Goal: Information Seeking & Learning: Learn about a topic

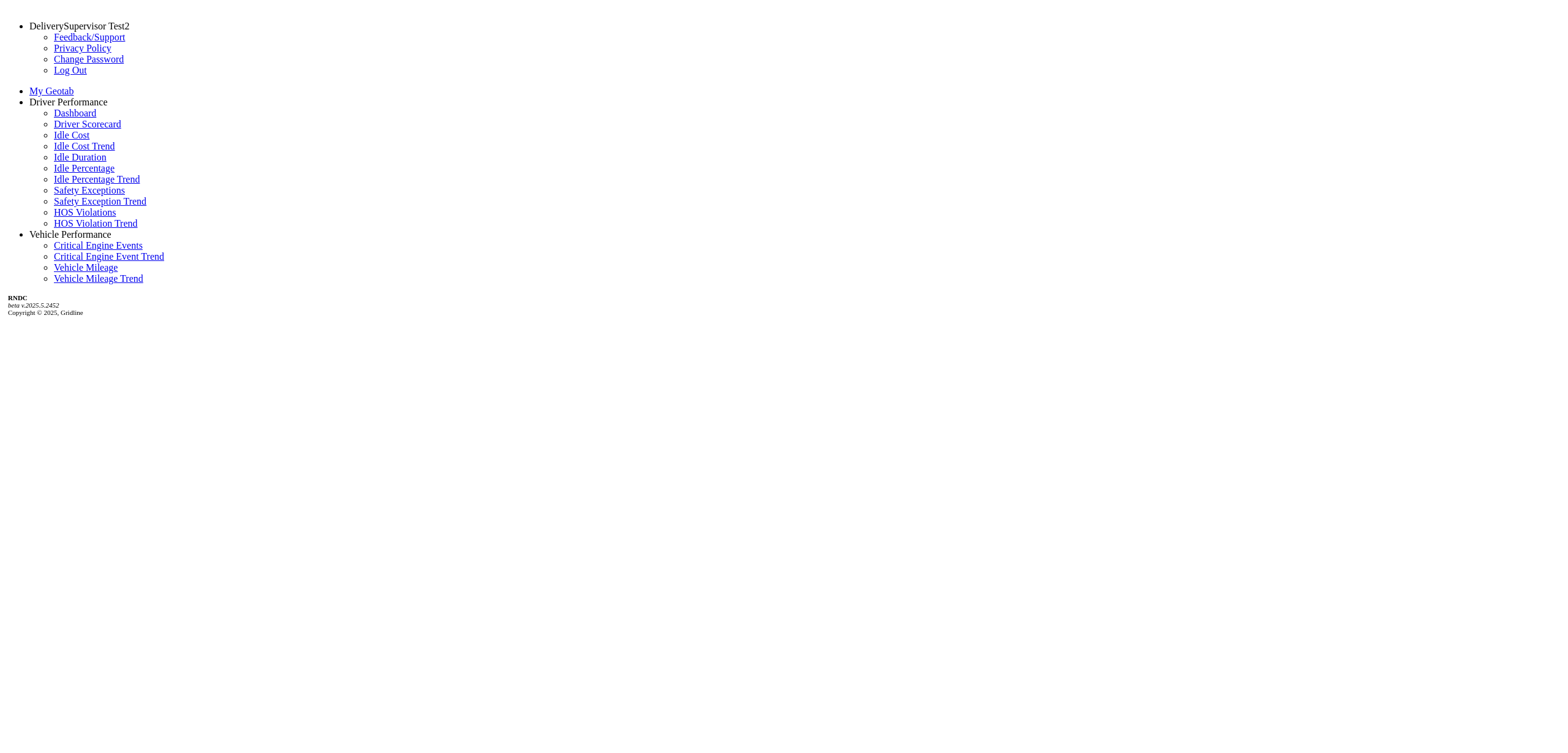
select select "**********"
click at [88, 129] on link "Driver Scorecard" at bounding box center [88, 124] width 68 height 10
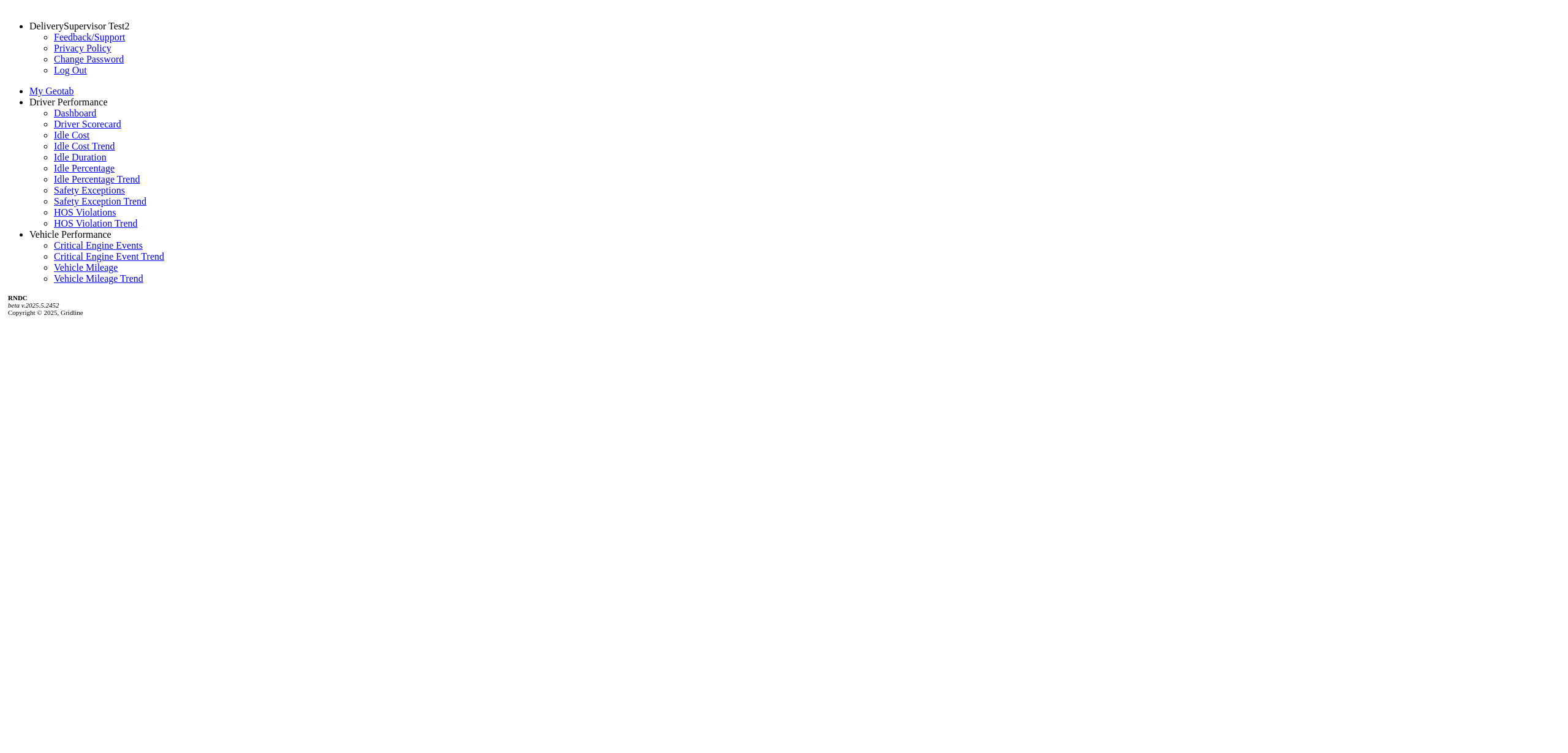
drag, startPoint x: 163, startPoint y: 203, endPoint x: 172, endPoint y: 223, distance: 21.9
drag, startPoint x: 48, startPoint y: 131, endPoint x: 130, endPoint y: 194, distance: 103.4
click at [54, 118] on link "Dashboard" at bounding box center [76, 113] width 42 height 10
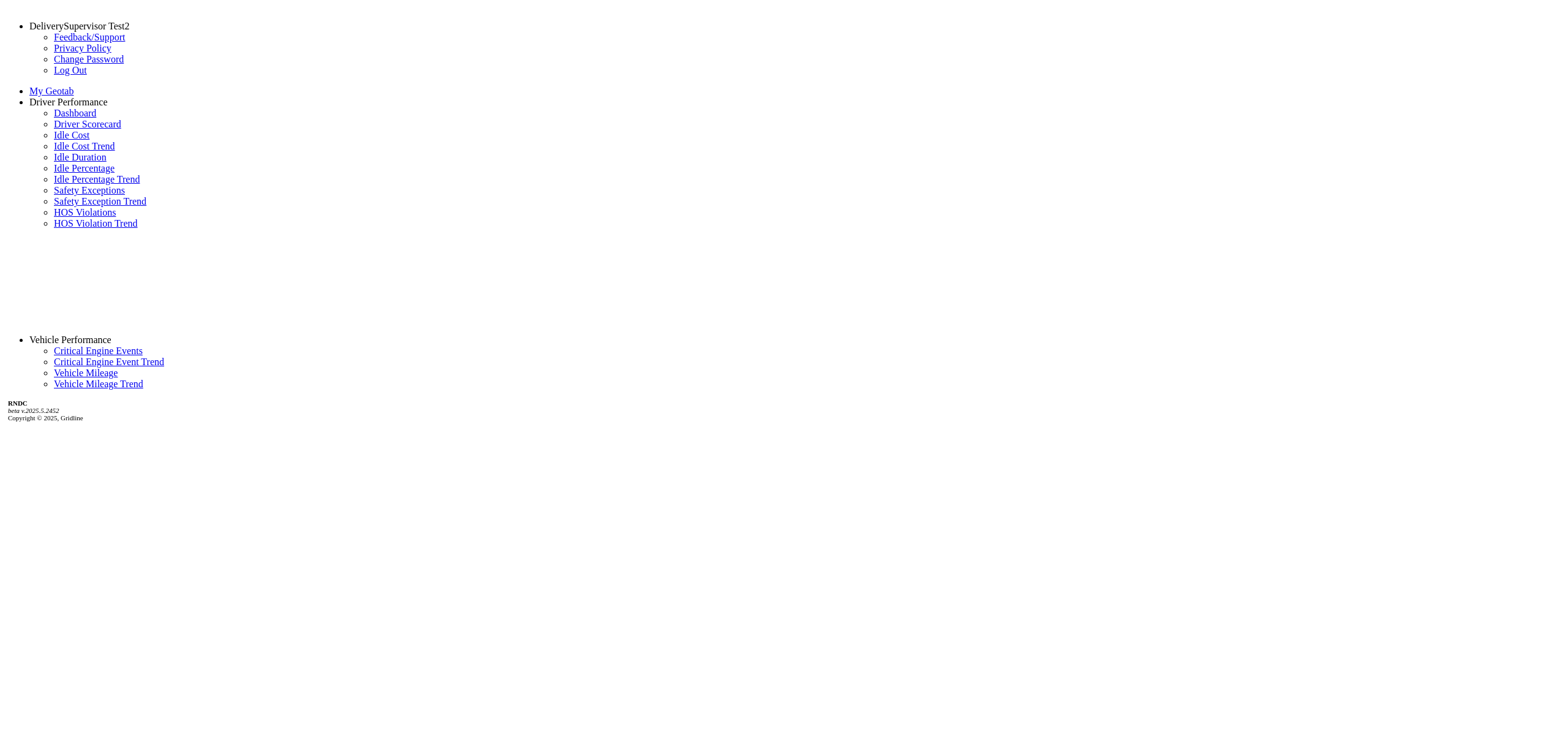
select select "**********"
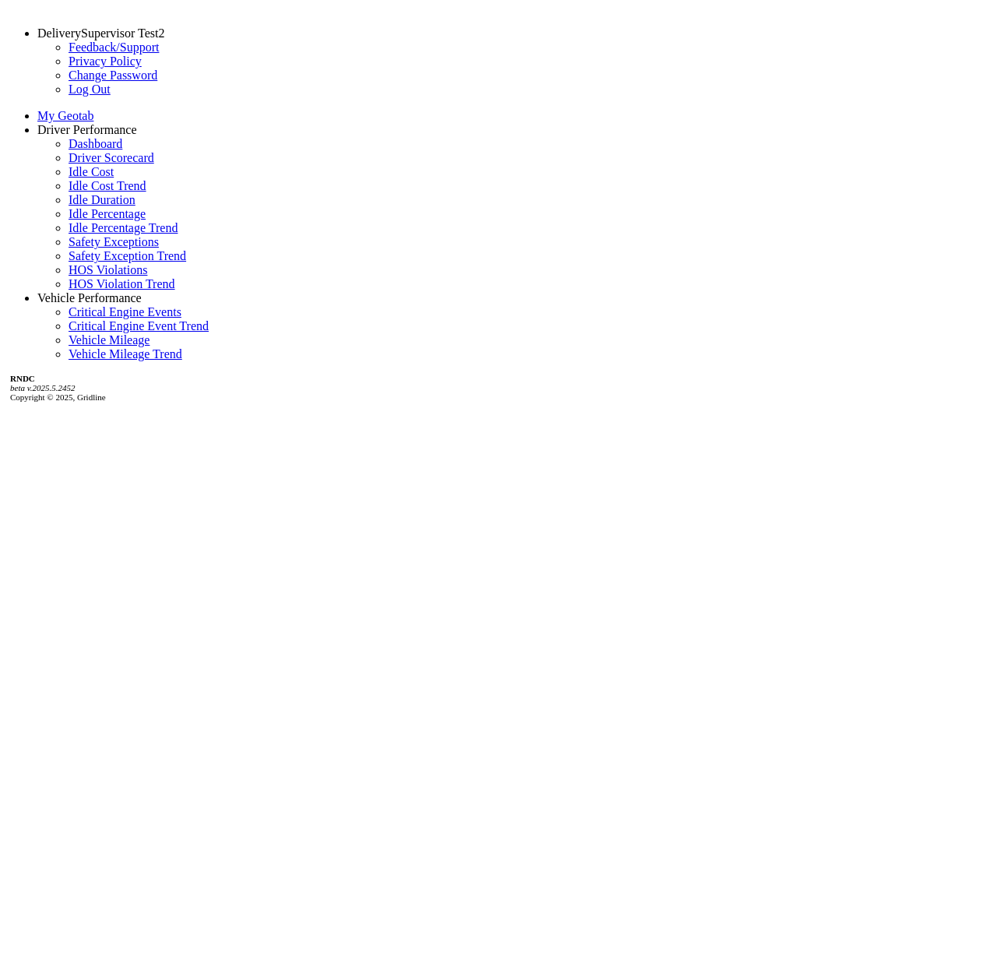
scroll to position [97, 0]
click at [118, 631] on div "DeliverySupervisor Test2 Feedback/Support Privacy Policy Change Password Log Ou…" at bounding box center [498, 484] width 984 height 957
click at [138, 636] on div "DeliverySupervisor Test2 Feedback/Support Privacy Policy Change Password Log Ou…" at bounding box center [498, 484] width 984 height 957
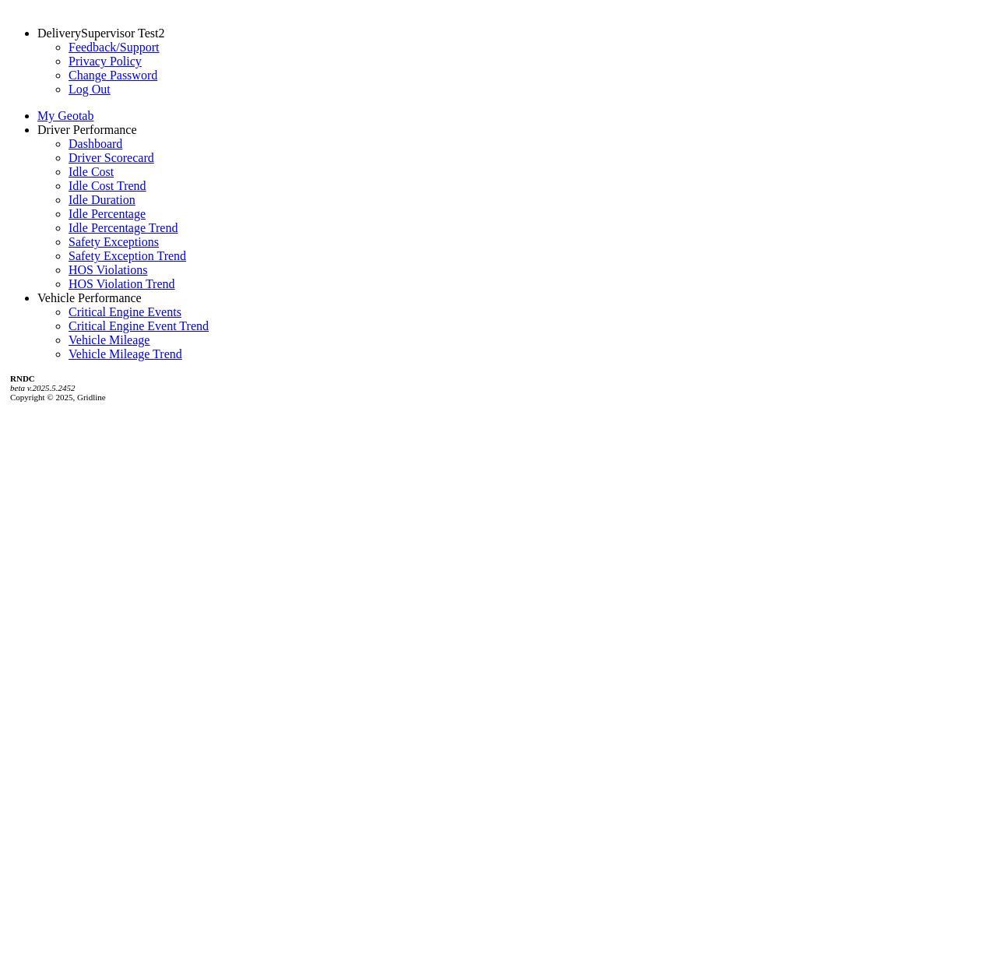
scroll to position [0, 0]
click at [86, 164] on link "Driver Scorecard" at bounding box center [112, 157] width 86 height 13
drag, startPoint x: 856, startPoint y: 787, endPoint x: 828, endPoint y: 787, distance: 28.0
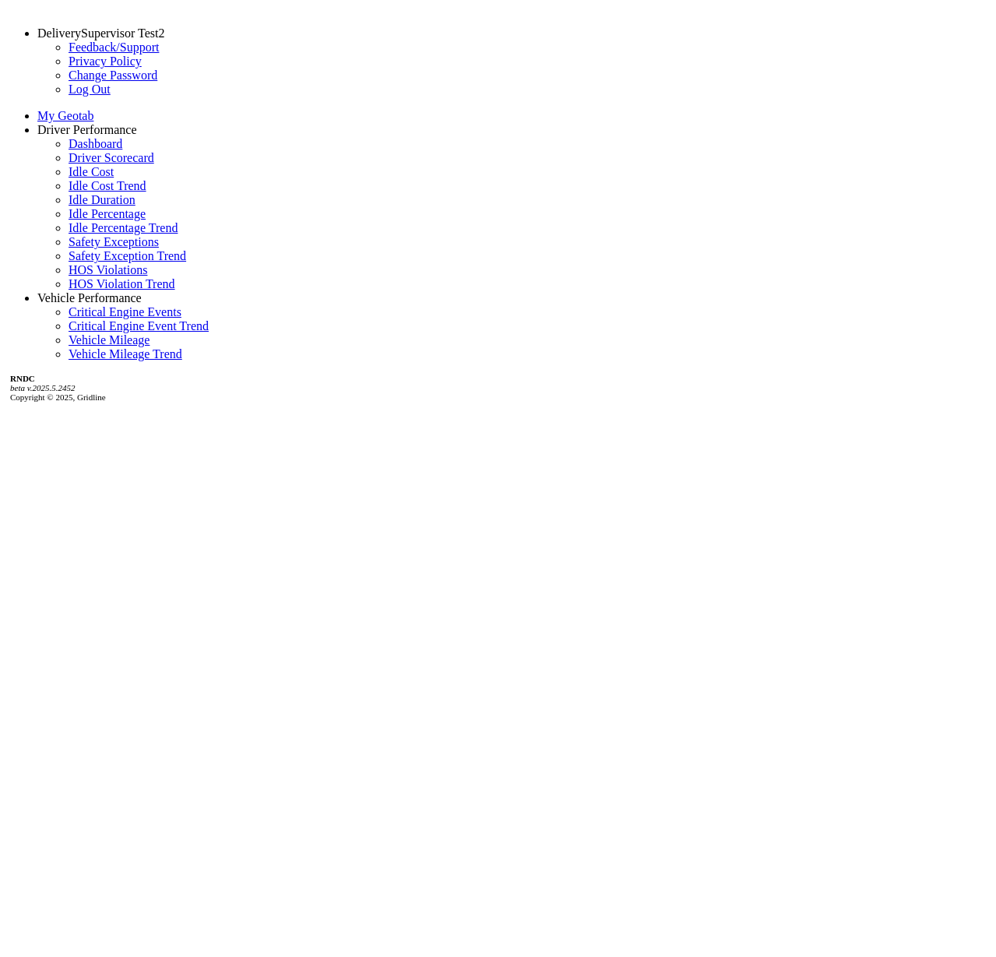
drag, startPoint x: 859, startPoint y: 784, endPoint x: 799, endPoint y: 786, distance: 60.0
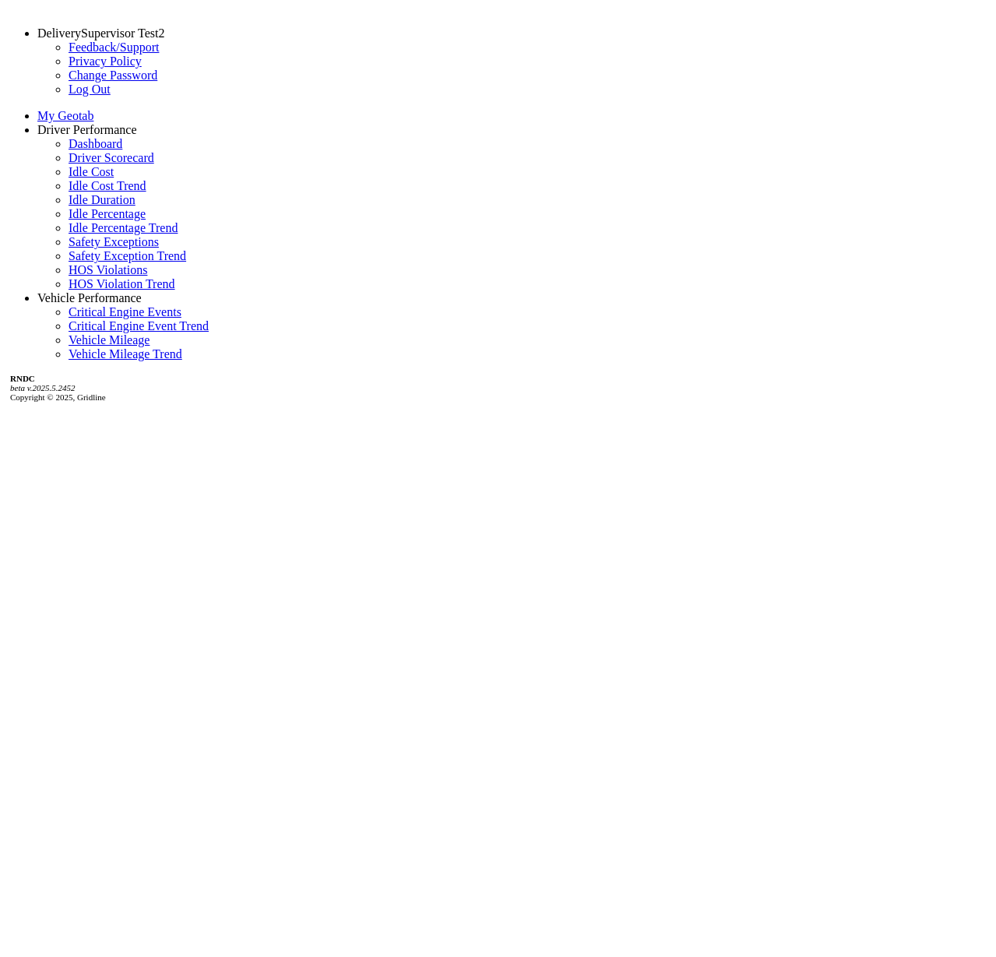
scroll to position [157, 0]
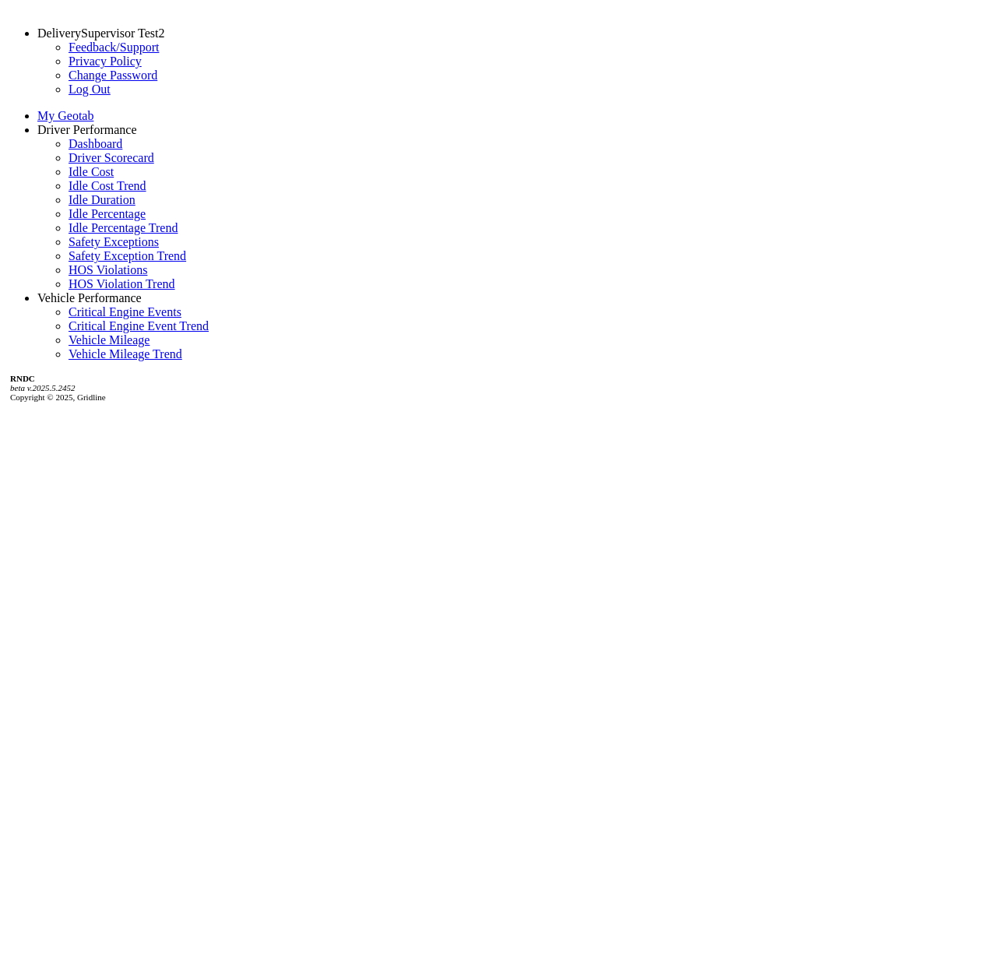
drag, startPoint x: 203, startPoint y: 392, endPoint x: 212, endPoint y: 438, distance: 46.0
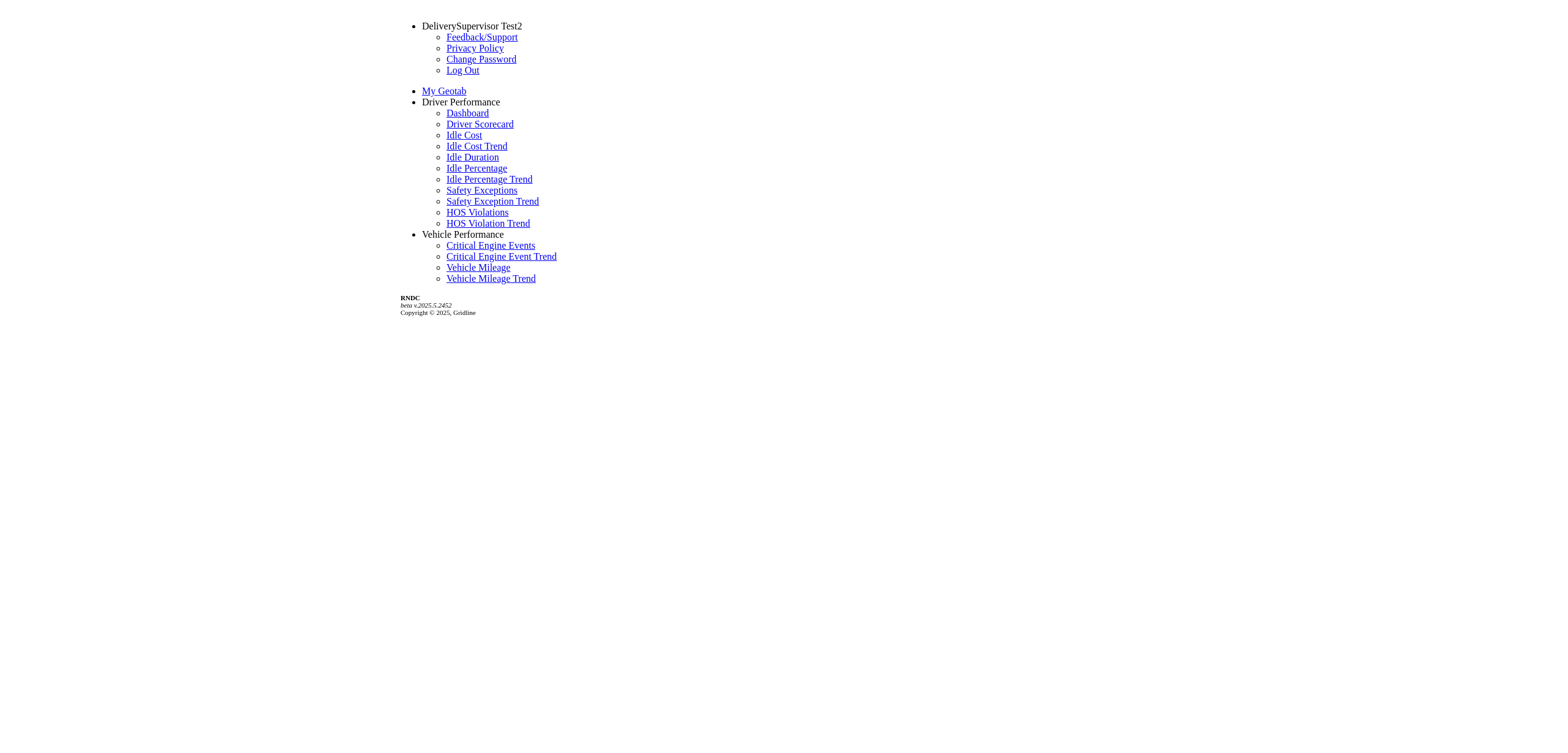
scroll to position [0, 0]
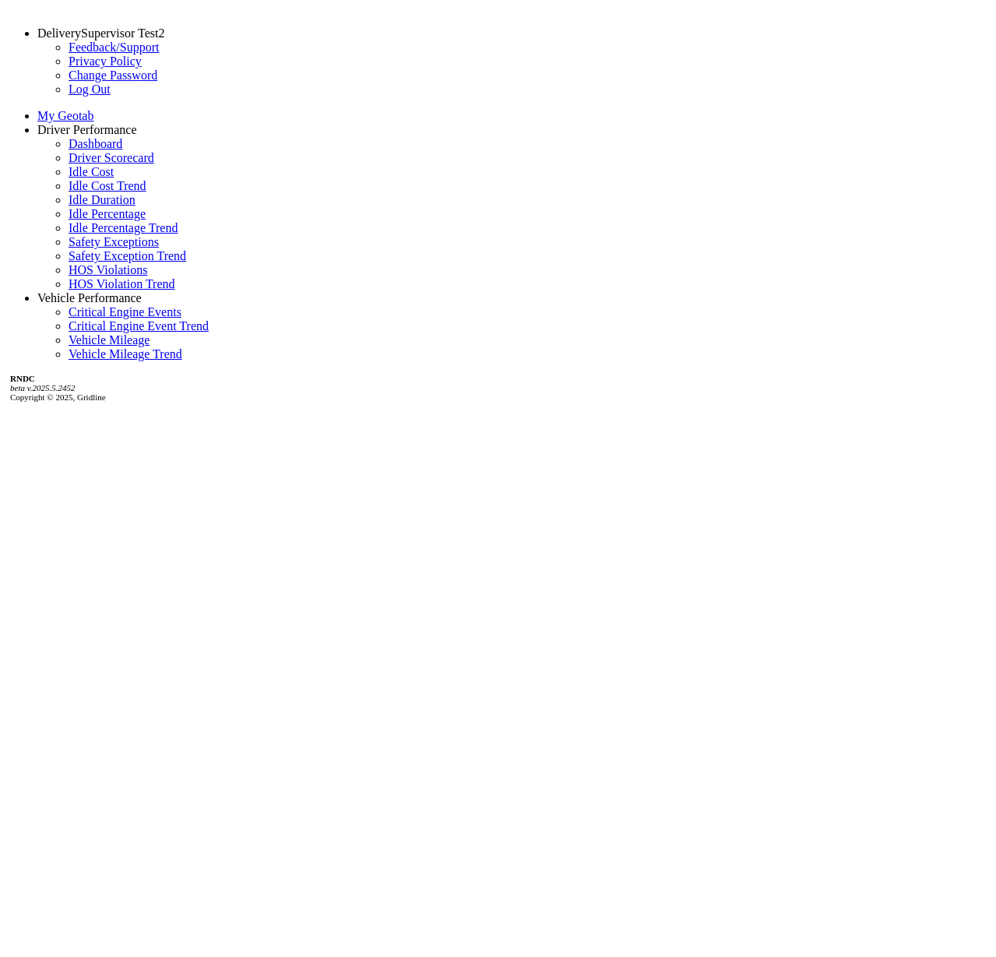
drag, startPoint x: 195, startPoint y: 266, endPoint x: 201, endPoint y: 256, distance: 11.2
